Goal: Task Accomplishment & Management: Use online tool/utility

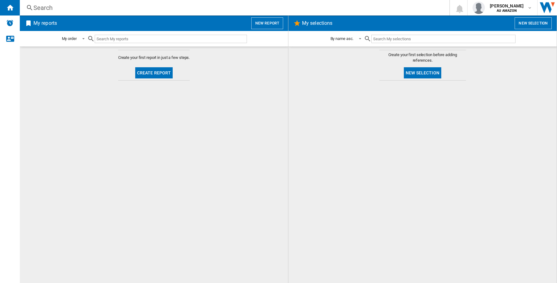
click at [276, 17] on button "New report" at bounding box center [267, 23] width 32 height 12
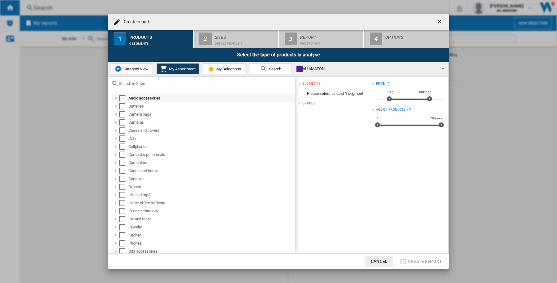
click at [119, 98] on div "Select" at bounding box center [122, 98] width 6 height 6
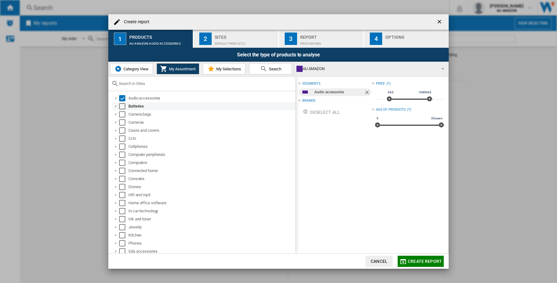
click at [123, 106] on div "Select" at bounding box center [122, 106] width 6 height 6
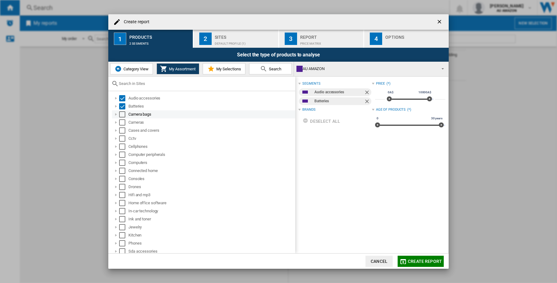
click at [123, 113] on div "Select" at bounding box center [122, 114] width 6 height 6
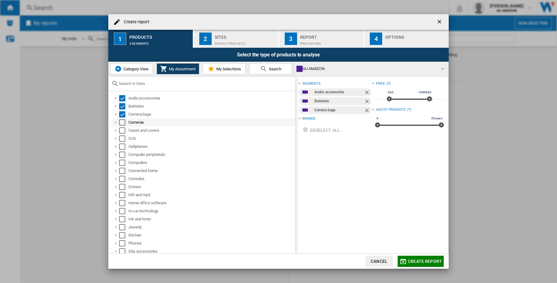
click at [121, 121] on div "Select" at bounding box center [122, 122] width 6 height 6
drag, startPoint x: 123, startPoint y: 132, endPoint x: 123, endPoint y: 137, distance: 5.0
click at [122, 132] on div "Select" at bounding box center [122, 130] width 6 height 6
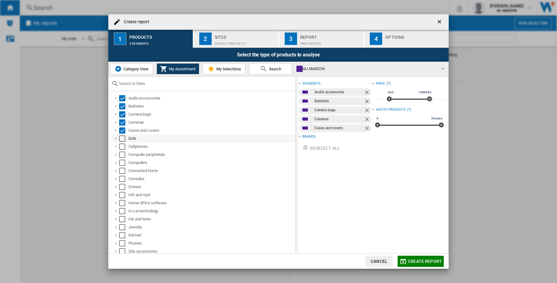
click at [123, 137] on div "Select" at bounding box center [122, 138] width 6 height 6
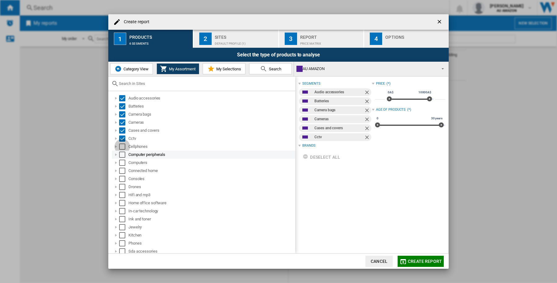
drag, startPoint x: 122, startPoint y: 145, endPoint x: 122, endPoint y: 150, distance: 4.6
click at [122, 146] on div "Select" at bounding box center [122, 146] width 6 height 6
drag, startPoint x: 122, startPoint y: 152, endPoint x: 122, endPoint y: 157, distance: 5.3
click at [122, 152] on div "Select" at bounding box center [122, 154] width 6 height 6
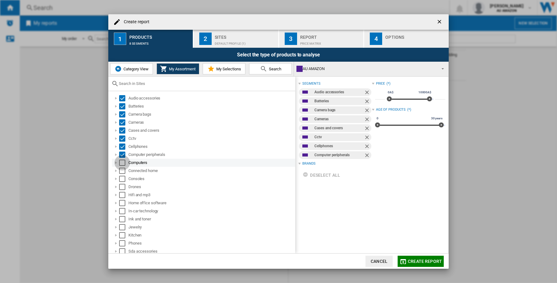
click at [123, 160] on div "Select" at bounding box center [122, 162] width 6 height 6
click at [121, 169] on div "Select" at bounding box center [122, 170] width 6 height 6
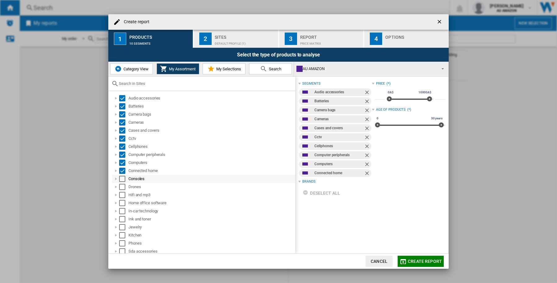
drag, startPoint x: 121, startPoint y: 177, endPoint x: 121, endPoint y: 185, distance: 7.4
click at [121, 178] on div "Select" at bounding box center [122, 179] width 6 height 6
drag, startPoint x: 121, startPoint y: 185, endPoint x: 121, endPoint y: 192, distance: 7.4
click at [121, 186] on div "Select" at bounding box center [122, 187] width 6 height 6
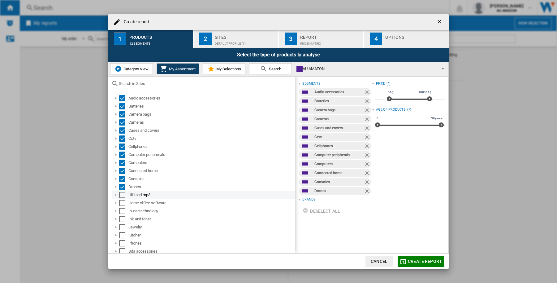
click at [121, 193] on div "Select" at bounding box center [122, 195] width 6 height 6
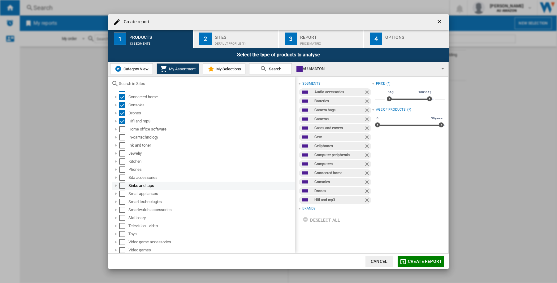
scroll to position [74, 0]
click at [123, 129] on div "Select" at bounding box center [122, 128] width 6 height 6
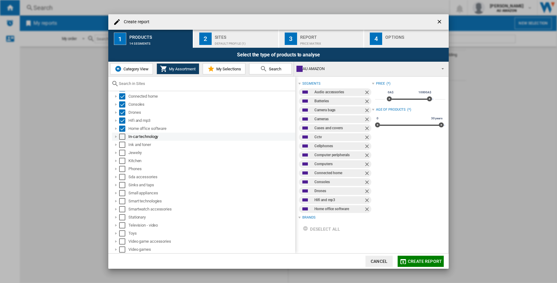
click at [120, 137] on div "Select" at bounding box center [122, 136] width 6 height 6
click at [120, 148] on div "Ink and toner" at bounding box center [203, 145] width 183 height 8
click at [123, 145] on div "Select" at bounding box center [122, 144] width 6 height 6
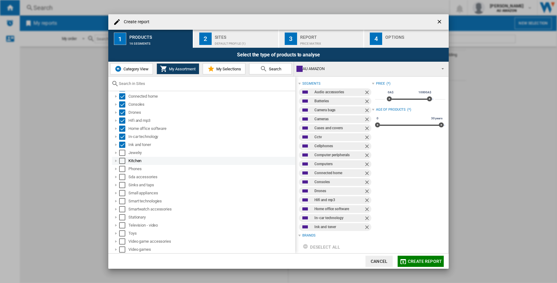
click at [122, 157] on div "Kitchen" at bounding box center [203, 161] width 183 height 8
click at [122, 154] on div "Select" at bounding box center [122, 153] width 6 height 6
click at [122, 159] on div "Select" at bounding box center [122, 161] width 6 height 6
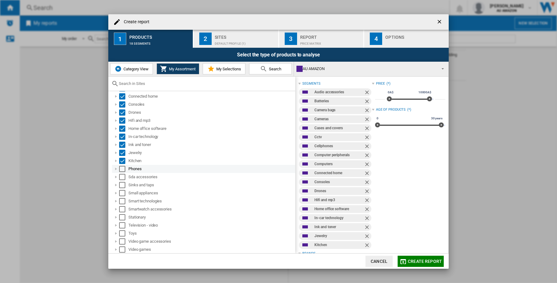
click at [120, 169] on div "Select" at bounding box center [122, 169] width 6 height 6
click at [119, 176] on div "Select" at bounding box center [122, 177] width 6 height 6
click at [123, 184] on div "Select" at bounding box center [122, 185] width 6 height 6
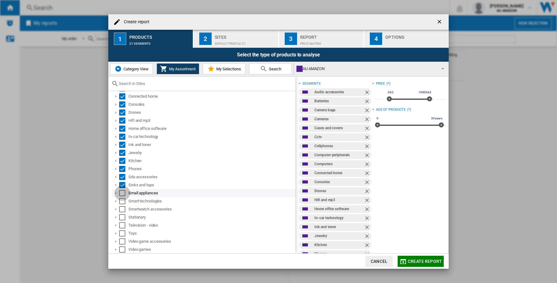
click at [123, 191] on div "Select" at bounding box center [122, 193] width 6 height 6
click at [123, 202] on div "Select" at bounding box center [122, 201] width 6 height 6
click at [121, 210] on div "Select" at bounding box center [122, 209] width 6 height 6
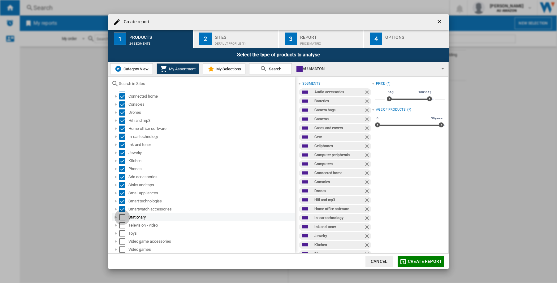
click at [122, 217] on div "Select" at bounding box center [122, 217] width 6 height 6
click at [122, 225] on div "Select" at bounding box center [122, 225] width 6 height 6
click at [122, 231] on div "Select" at bounding box center [122, 233] width 6 height 6
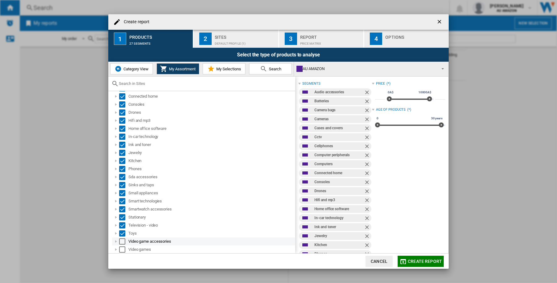
click at [122, 238] on div "Select" at bounding box center [122, 241] width 6 height 6
click at [122, 248] on div "Select" at bounding box center [122, 249] width 6 height 6
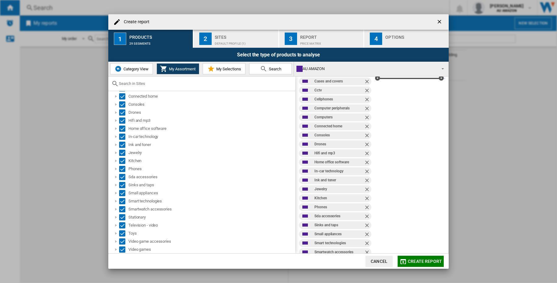
scroll to position [0, 0]
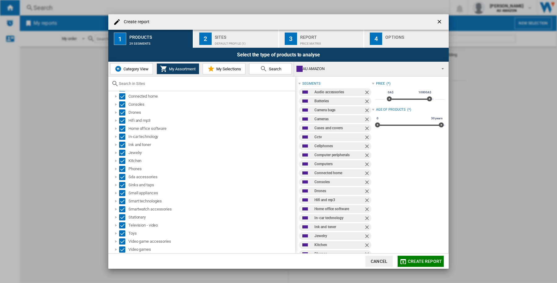
click at [238, 40] on div "Default profile (1)" at bounding box center [245, 42] width 61 height 7
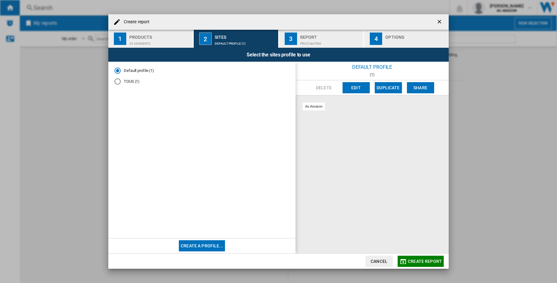
click at [121, 81] on md-radio-button "TOUS (1)" at bounding box center [202, 81] width 175 height 6
drag, startPoint x: 442, startPoint y: 22, endPoint x: 385, endPoint y: 3, distance: 59.3
click at [442, 22] on ng-md-icon "getI18NText('BUTTONS.CLOSE_DIALOG')" at bounding box center [439, 22] width 7 height 7
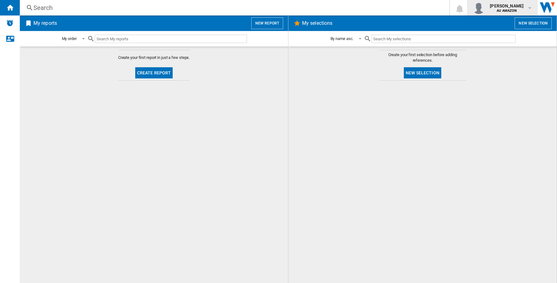
click at [503, 7] on span "[PERSON_NAME]" at bounding box center [507, 6] width 34 height 6
click at [505, 53] on button "Logout" at bounding box center [492, 54] width 59 height 12
